Goal: Task Accomplishment & Management: Use online tool/utility

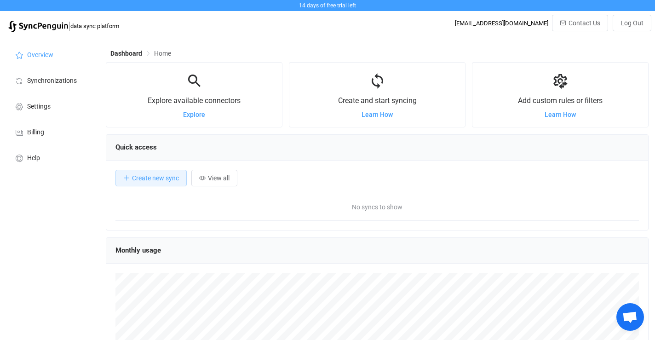
scroll to position [178, 543]
click at [158, 178] on span "Create new sync" at bounding box center [155, 177] width 47 height 7
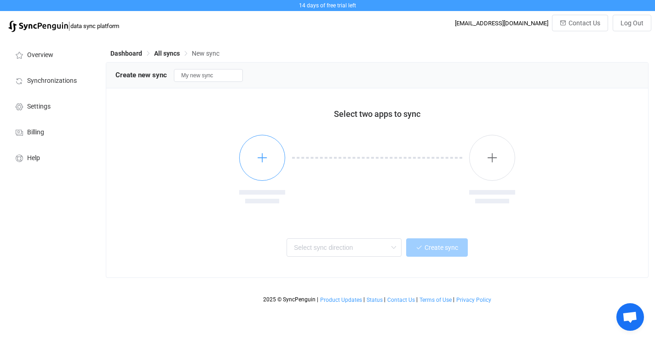
click at [262, 156] on icon "button" at bounding box center [262, 157] width 11 height 11
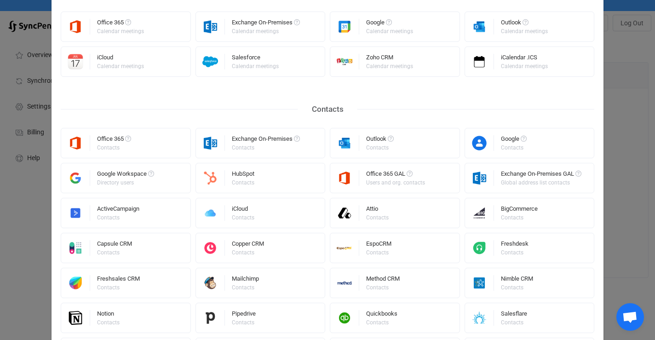
scroll to position [196, 0]
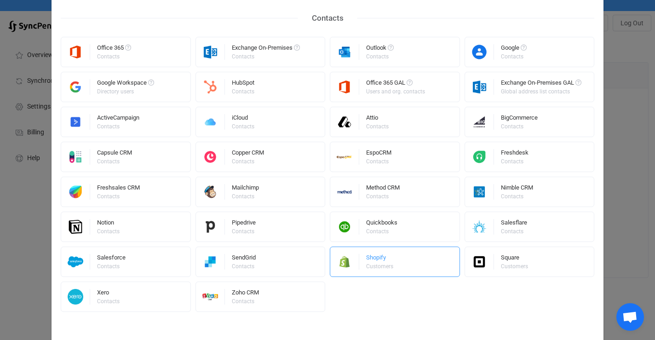
click at [381, 255] on div "Shopify" at bounding box center [380, 258] width 29 height 9
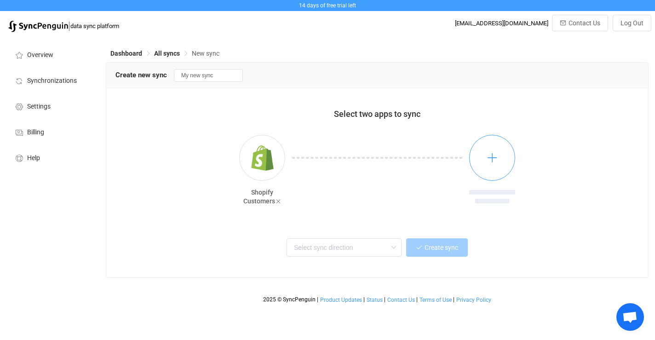
click at [496, 162] on icon "button" at bounding box center [492, 157] width 11 height 11
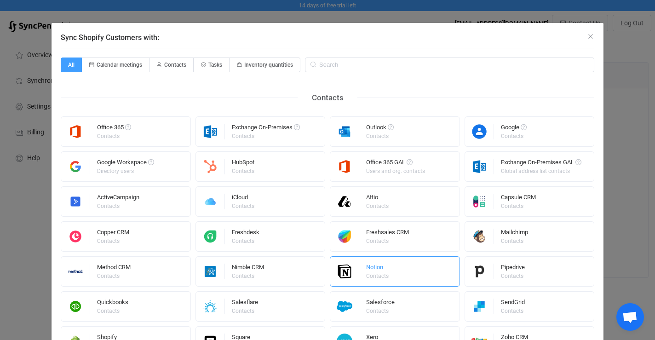
scroll to position [49, 0]
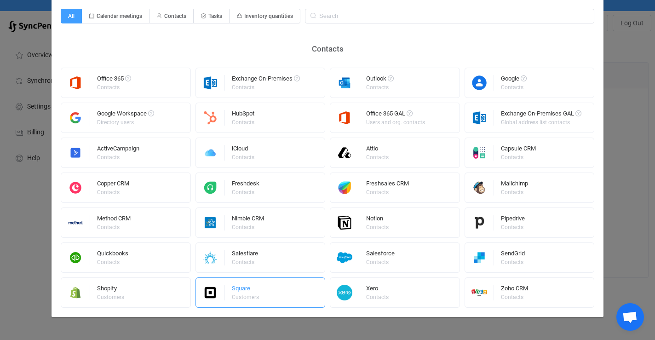
click at [232, 297] on div "Customers" at bounding box center [245, 297] width 27 height 6
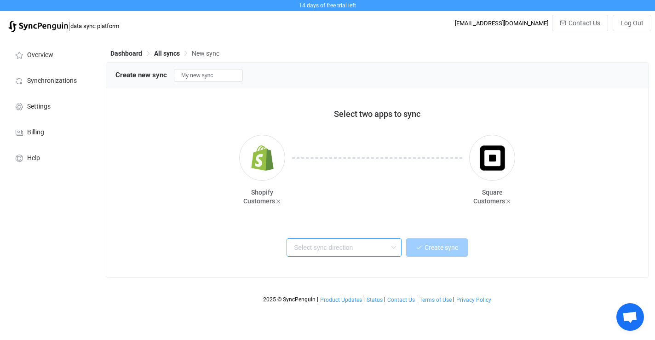
click at [356, 252] on input "text" at bounding box center [344, 247] width 115 height 18
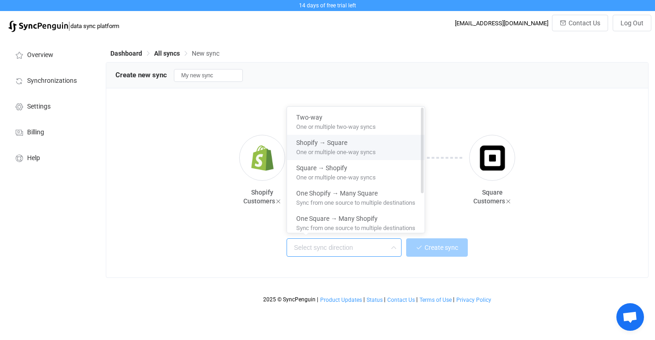
click at [356, 150] on span "One or multiple one-way syncs" at bounding box center [336, 150] width 80 height 10
type input "Shopify → Square"
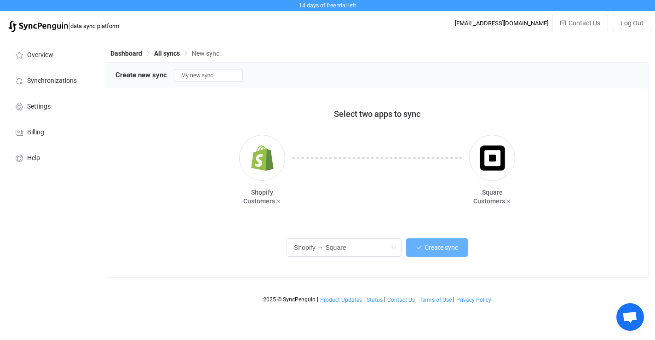
click at [433, 249] on span "Create sync" at bounding box center [442, 247] width 34 height 7
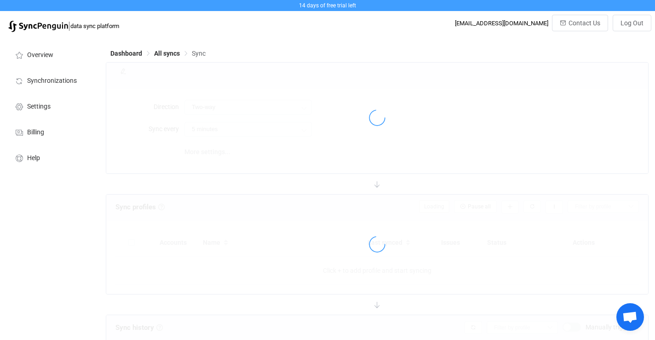
type input "Shopify → Square"
type input "10 minutes"
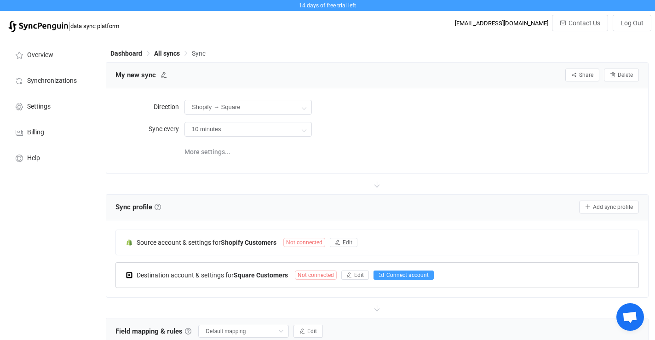
click at [403, 276] on span "Connect account" at bounding box center [407, 275] width 42 height 6
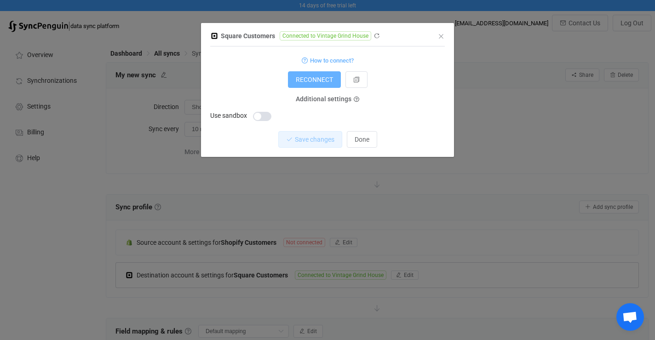
click at [317, 79] on span "RECONNECT" at bounding box center [314, 79] width 37 height 7
click at [442, 34] on icon "Close" at bounding box center [440, 36] width 7 height 7
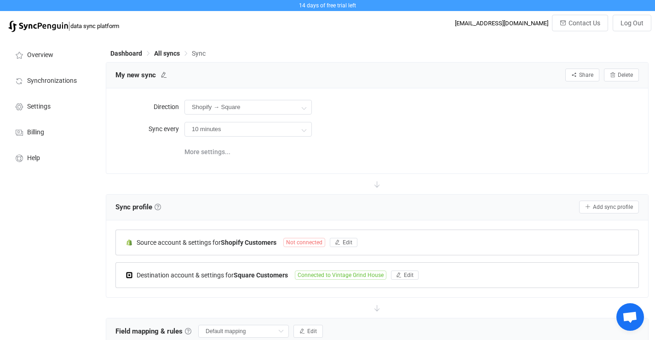
click at [305, 242] on span "Not connected" at bounding box center [304, 242] width 42 height 9
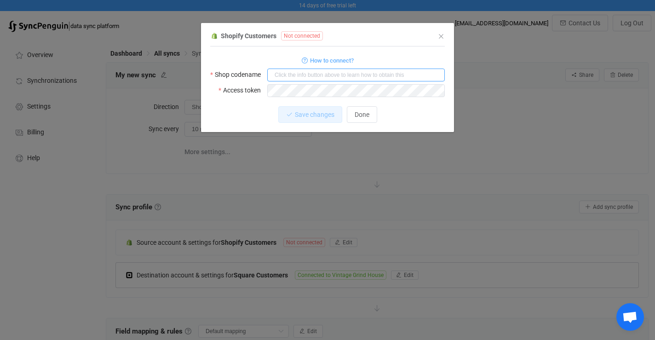
click at [355, 73] on input "dialog" at bounding box center [356, 75] width 178 height 13
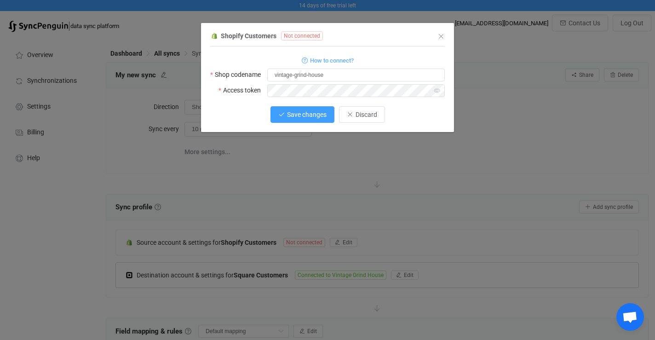
click at [284, 115] on button "Save changes" at bounding box center [302, 114] width 64 height 17
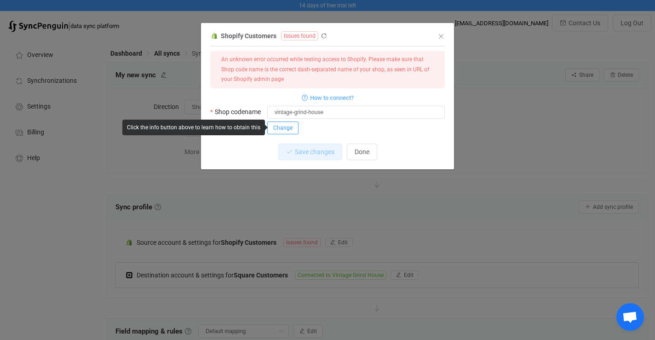
click at [291, 126] on span "Change" at bounding box center [282, 128] width 19 height 6
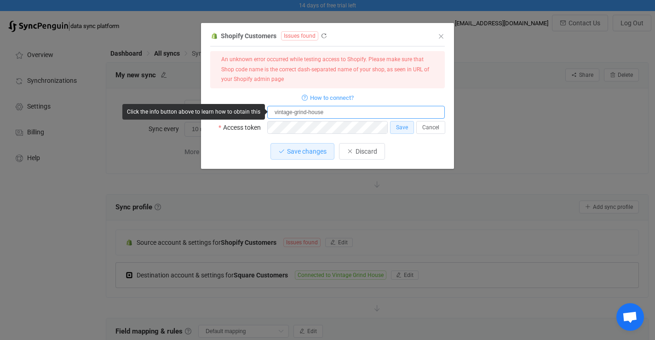
drag, startPoint x: 333, startPoint y: 113, endPoint x: 239, endPoint y: 115, distance: 94.8
click at [239, 115] on body "14 days of free trial left | data sync platform info@vintagegrindhouse.com Cont…" at bounding box center [327, 274] width 655 height 548
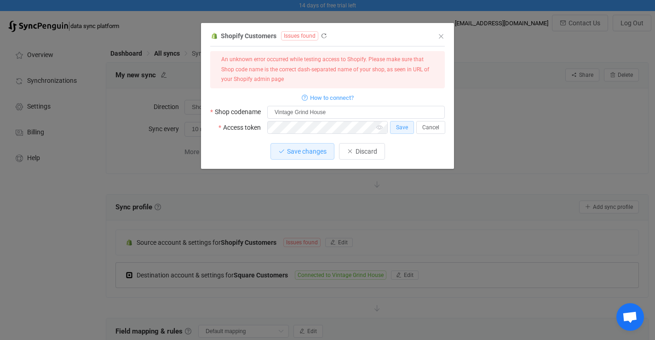
click at [243, 144] on div "Save changes Discard" at bounding box center [327, 151] width 235 height 17
click at [398, 127] on span "Save" at bounding box center [402, 127] width 12 height 6
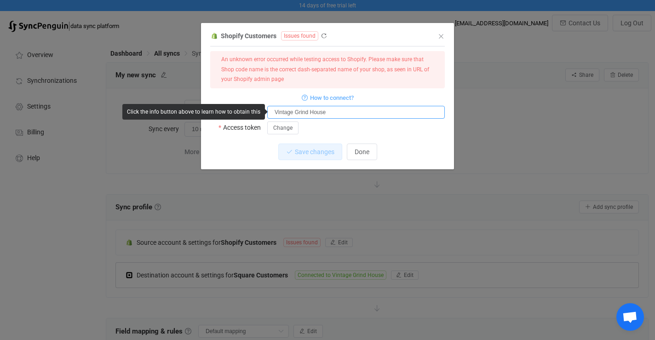
drag, startPoint x: 339, startPoint y: 111, endPoint x: 272, endPoint y: 111, distance: 67.6
click at [272, 111] on input "Vintage Grind House" at bounding box center [356, 112] width 178 height 13
paste input "vintage-grind-h"
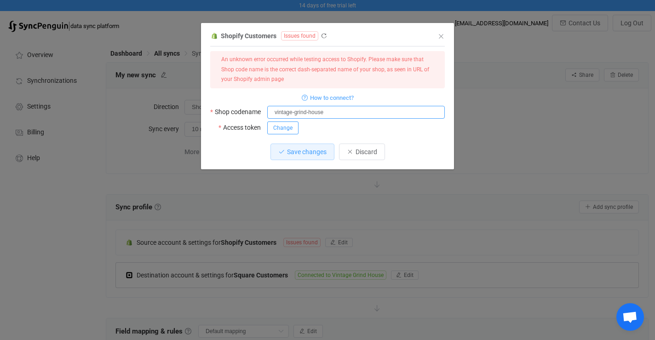
type input "vintage-grind-house"
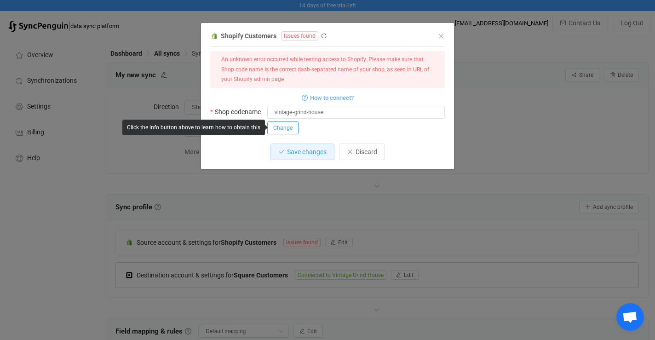
click at [283, 127] on span "Change" at bounding box center [282, 128] width 19 height 6
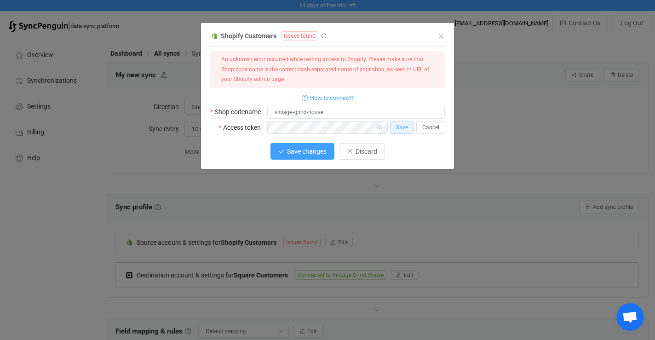
click at [298, 157] on button "Save changes" at bounding box center [302, 151] width 64 height 17
click at [340, 97] on span "How to connect?" at bounding box center [332, 97] width 44 height 11
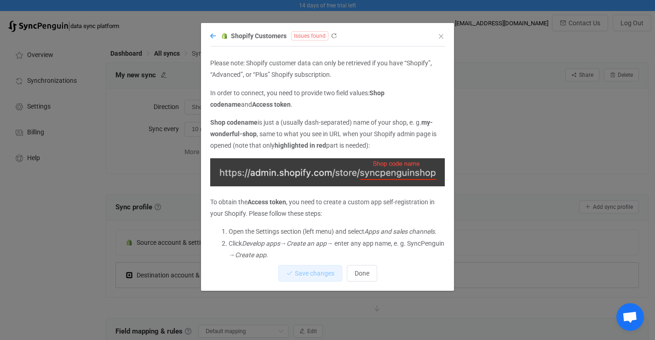
click at [211, 34] on icon "dialog" at bounding box center [213, 36] width 6 height 6
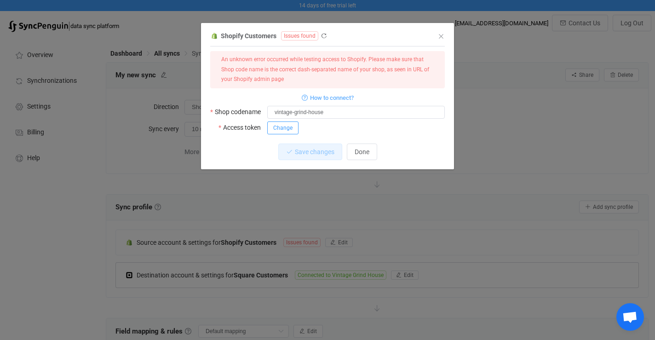
click at [281, 130] on span "Change" at bounding box center [282, 128] width 19 height 6
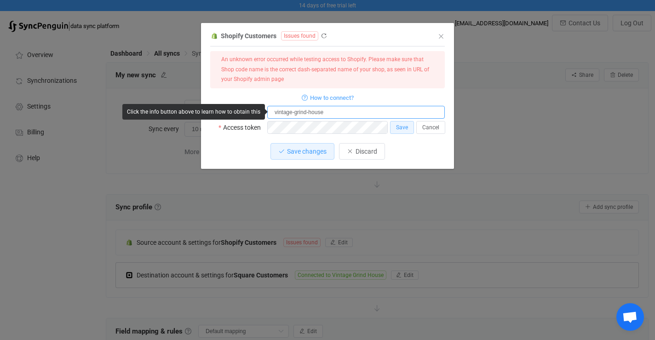
click at [276, 111] on input "vintage-grind-house" at bounding box center [356, 112] width 178 height 13
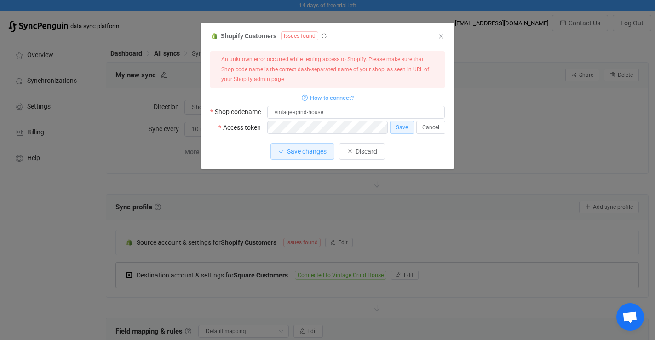
click at [259, 152] on div "Save changes Discard" at bounding box center [327, 151] width 235 height 17
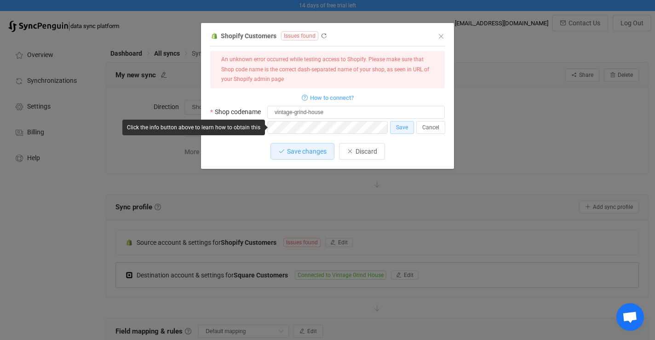
click at [327, 134] on div "1 { { "shopName": "vintage-grind-house", "accessToken": null } Standard output:…" at bounding box center [327, 93] width 235 height 85
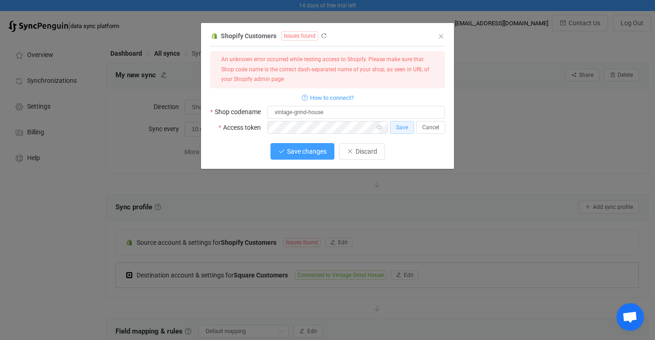
click at [300, 148] on span "Save changes" at bounding box center [307, 151] width 40 height 7
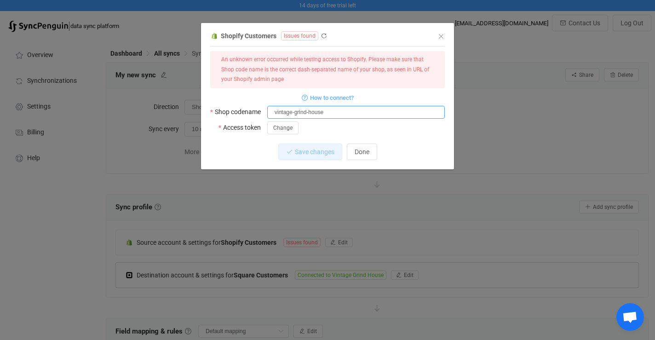
drag, startPoint x: 370, startPoint y: 115, endPoint x: 256, endPoint y: 116, distance: 114.1
click at [256, 116] on div "Shop codename vintage-grind-house" at bounding box center [327, 111] width 235 height 13
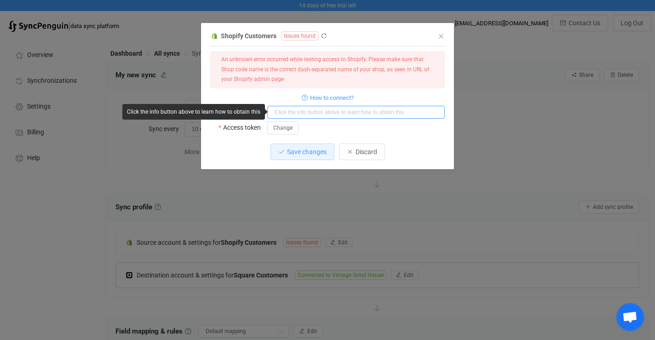
click at [294, 111] on input "dialog" at bounding box center [356, 112] width 178 height 13
paste input "vintage-grind-house"
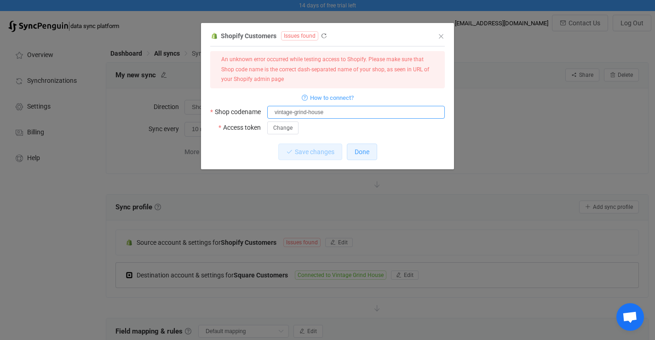
type input "vintage-grind-house"
click at [372, 150] on button "Done" at bounding box center [362, 152] width 30 height 17
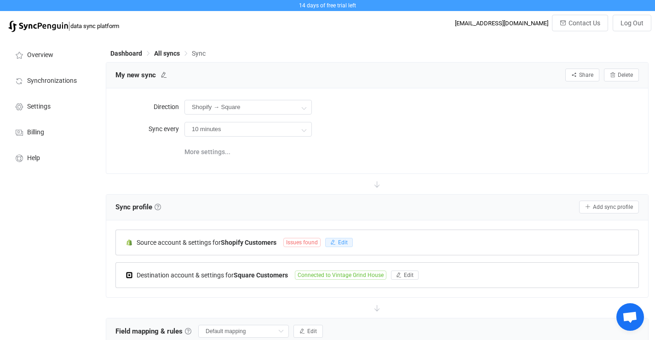
click at [338, 242] on button "Edit" at bounding box center [339, 242] width 28 height 9
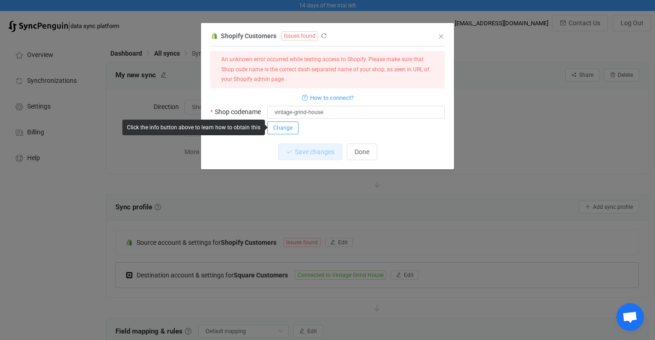
click at [286, 126] on span "Change" at bounding box center [282, 128] width 19 height 6
click at [398, 127] on span "Save" at bounding box center [402, 127] width 12 height 6
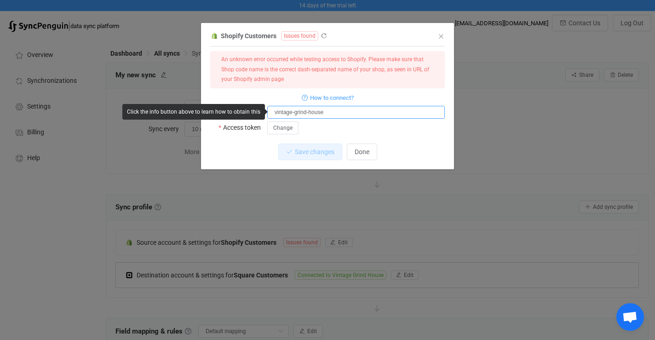
click at [375, 115] on input "vintage-grind-house" at bounding box center [356, 112] width 178 height 13
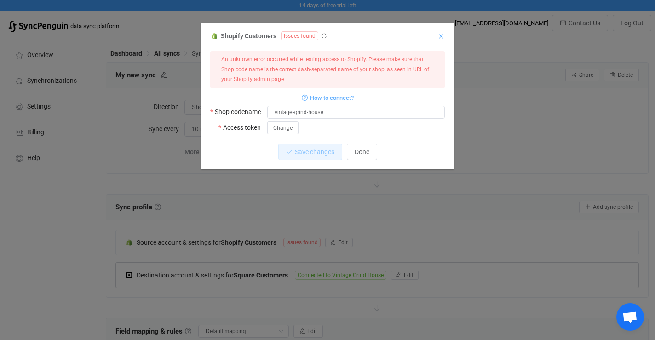
click at [441, 40] on icon "Close" at bounding box center [440, 36] width 7 height 7
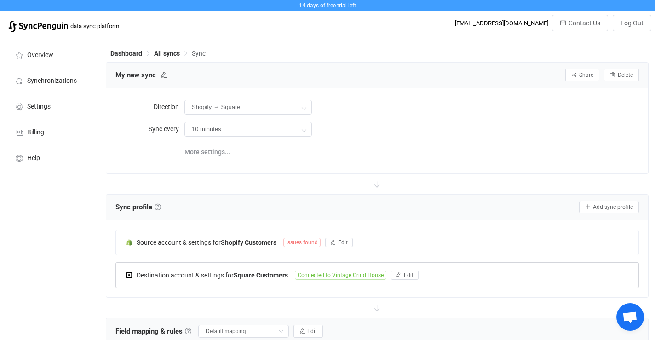
click at [623, 323] on span "Open chat" at bounding box center [629, 317] width 15 height 13
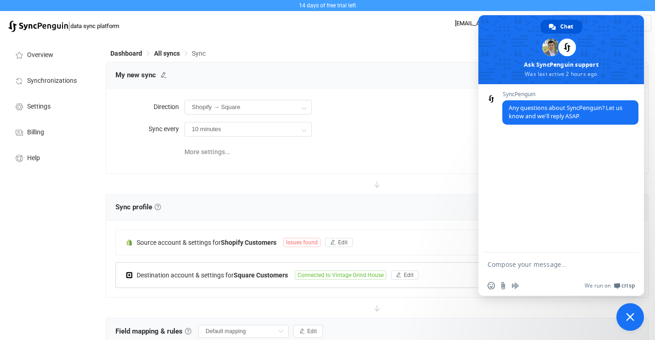
click at [436, 214] on div "Sync profile Sync profile A sync profile represents a single pair of contact li…" at bounding box center [377, 208] width 542 height 26
click at [629, 313] on span "Close chat" at bounding box center [630, 317] width 8 height 8
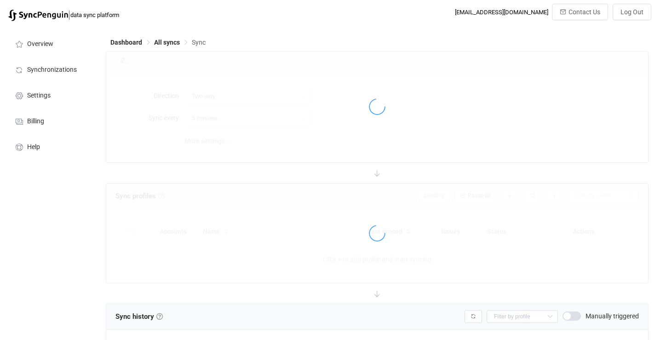
type input "Shopify → Square"
type input "10 minutes"
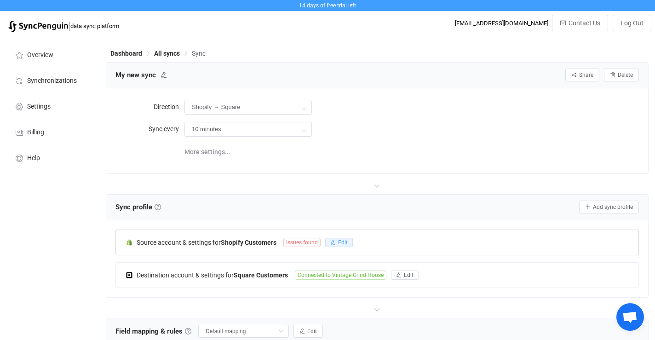
click at [340, 243] on span "Edit" at bounding box center [343, 242] width 10 height 6
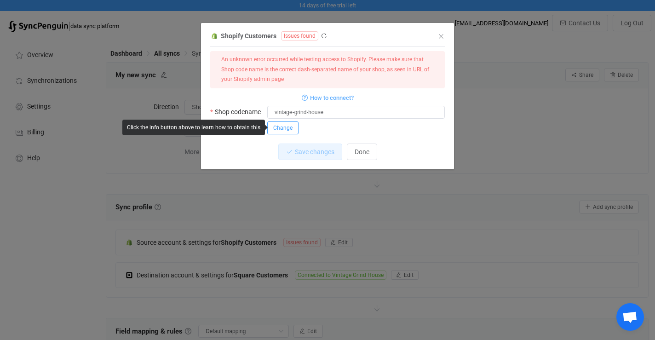
click at [290, 127] on span "Change" at bounding box center [282, 128] width 19 height 6
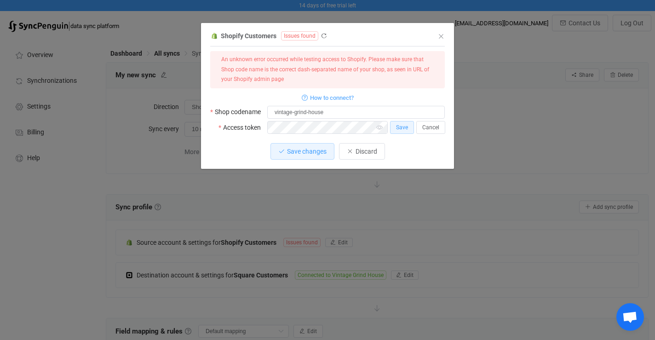
click at [245, 155] on div "Save changes Discard" at bounding box center [327, 151] width 235 height 17
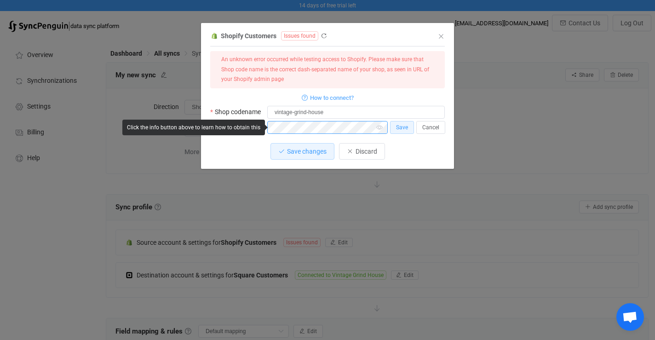
click at [263, 121] on div "Access token Save Cancel" at bounding box center [327, 127] width 235 height 13
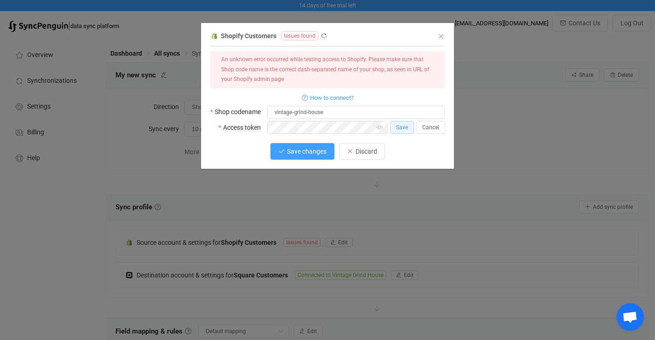
click at [295, 155] on button "Save changes" at bounding box center [302, 151] width 64 height 17
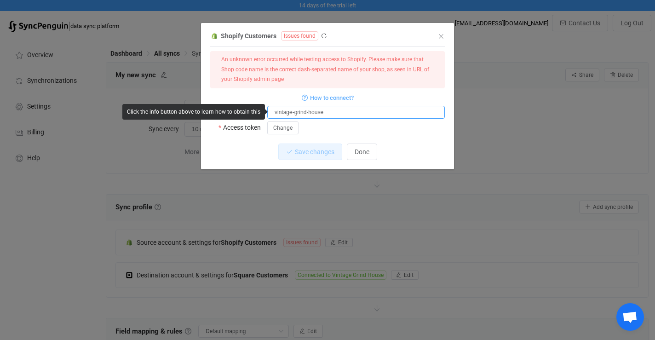
drag, startPoint x: 300, startPoint y: 111, endPoint x: 248, endPoint y: 109, distance: 51.6
click at [248, 109] on body "14 days of free trial left | data sync platform info@vintagegrindhouse.com Cont…" at bounding box center [327, 274] width 655 height 548
paste input "60011905124"
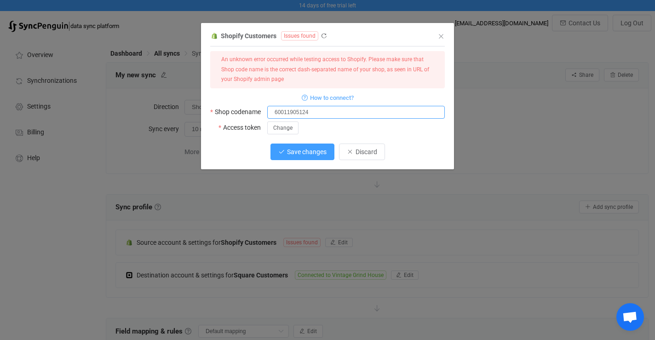
type input "60011905124"
click at [294, 149] on span "Save changes" at bounding box center [307, 151] width 40 height 7
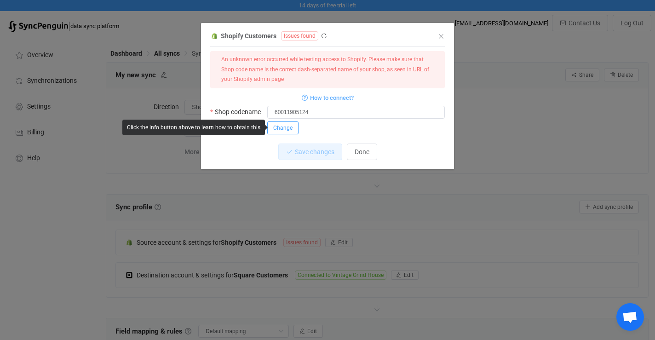
click at [282, 128] on span "Change" at bounding box center [282, 128] width 19 height 6
click at [405, 127] on span "Save" at bounding box center [402, 127] width 12 height 6
click at [442, 35] on icon "Close" at bounding box center [440, 36] width 7 height 7
